Goal: Use online tool/utility: Utilize a website feature to perform a specific function

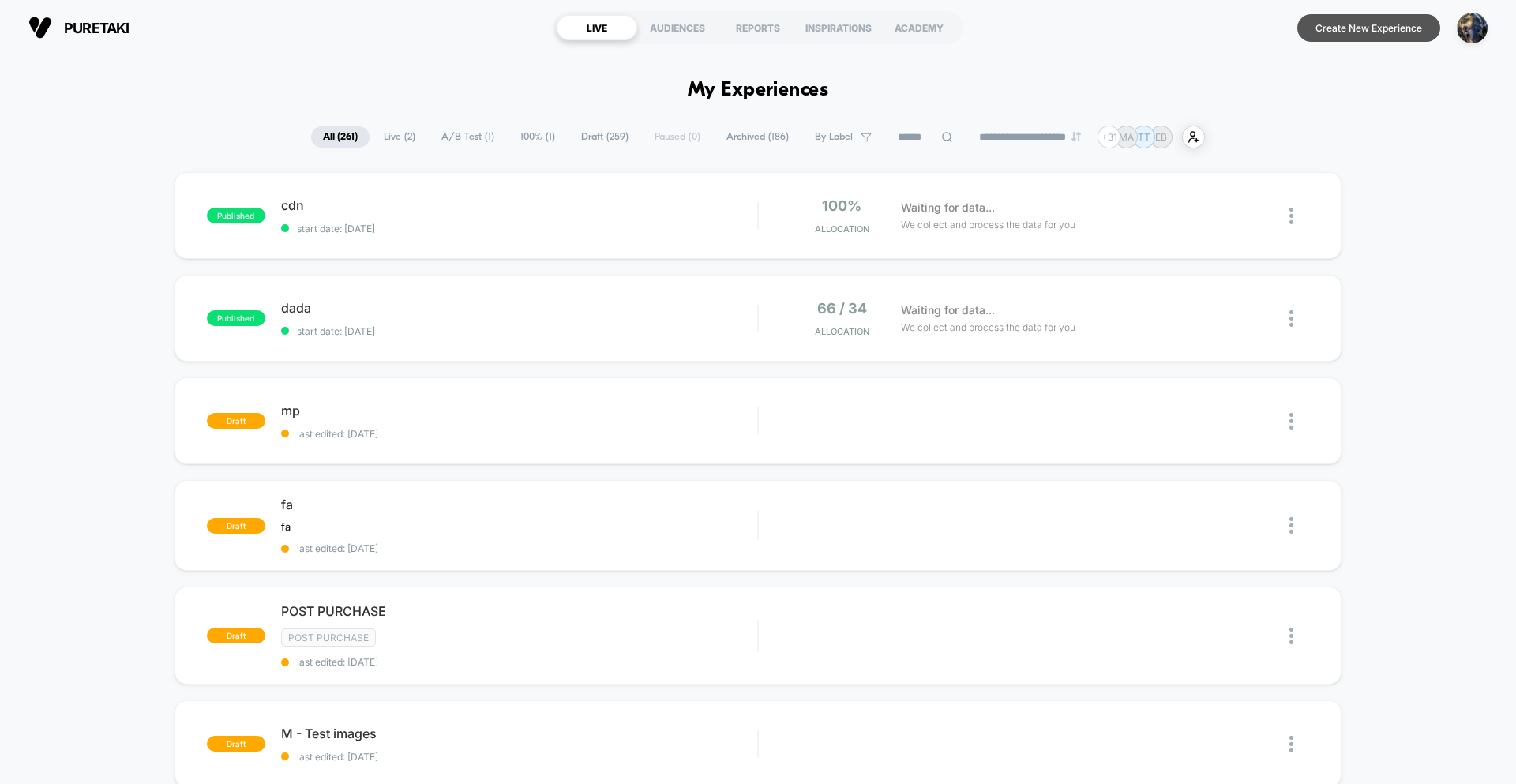
click at [1338, 31] on button "Create New Experience" at bounding box center [1368, 28] width 143 height 28
